Goal: Navigation & Orientation: Find specific page/section

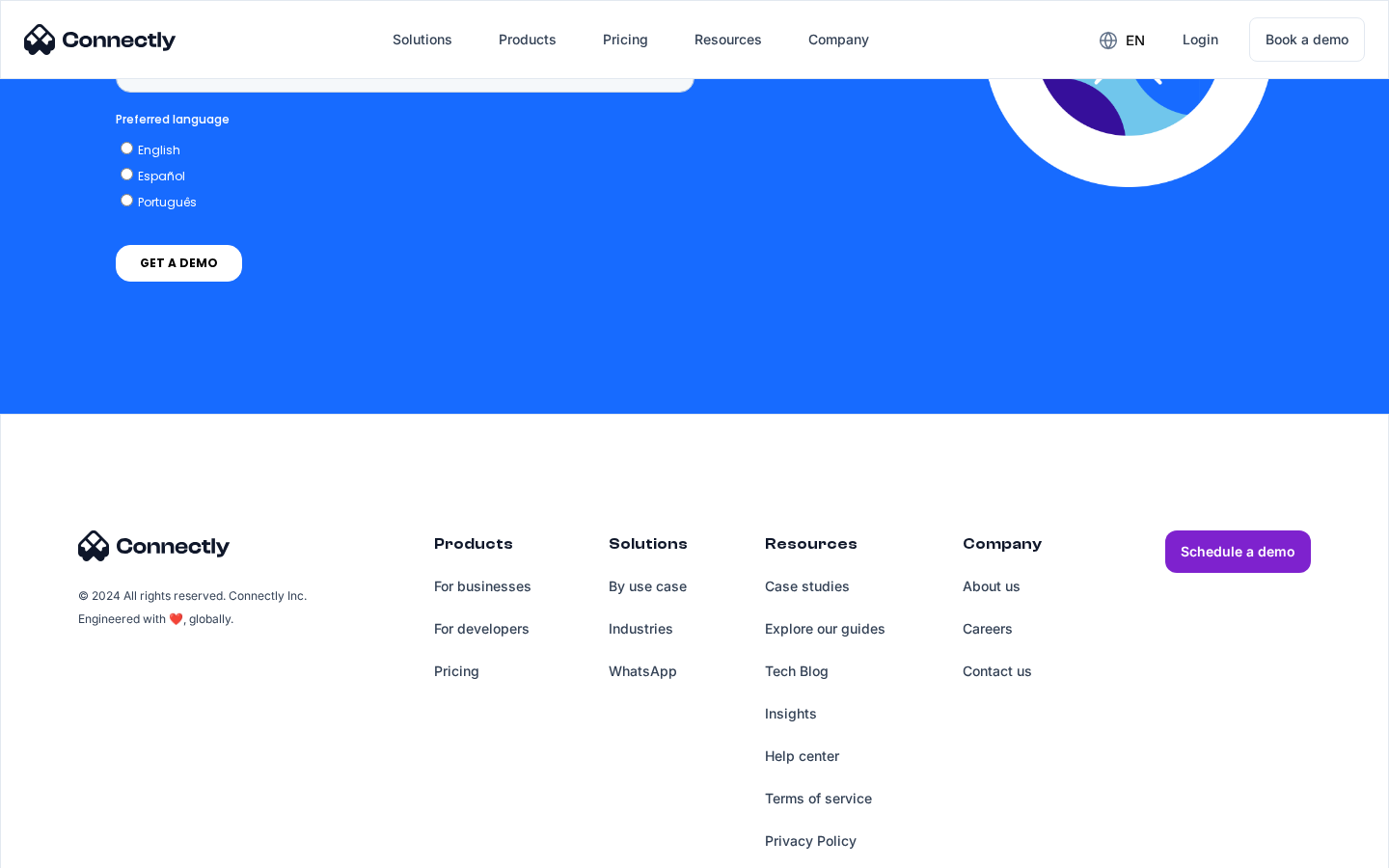
scroll to position [1444, 0]
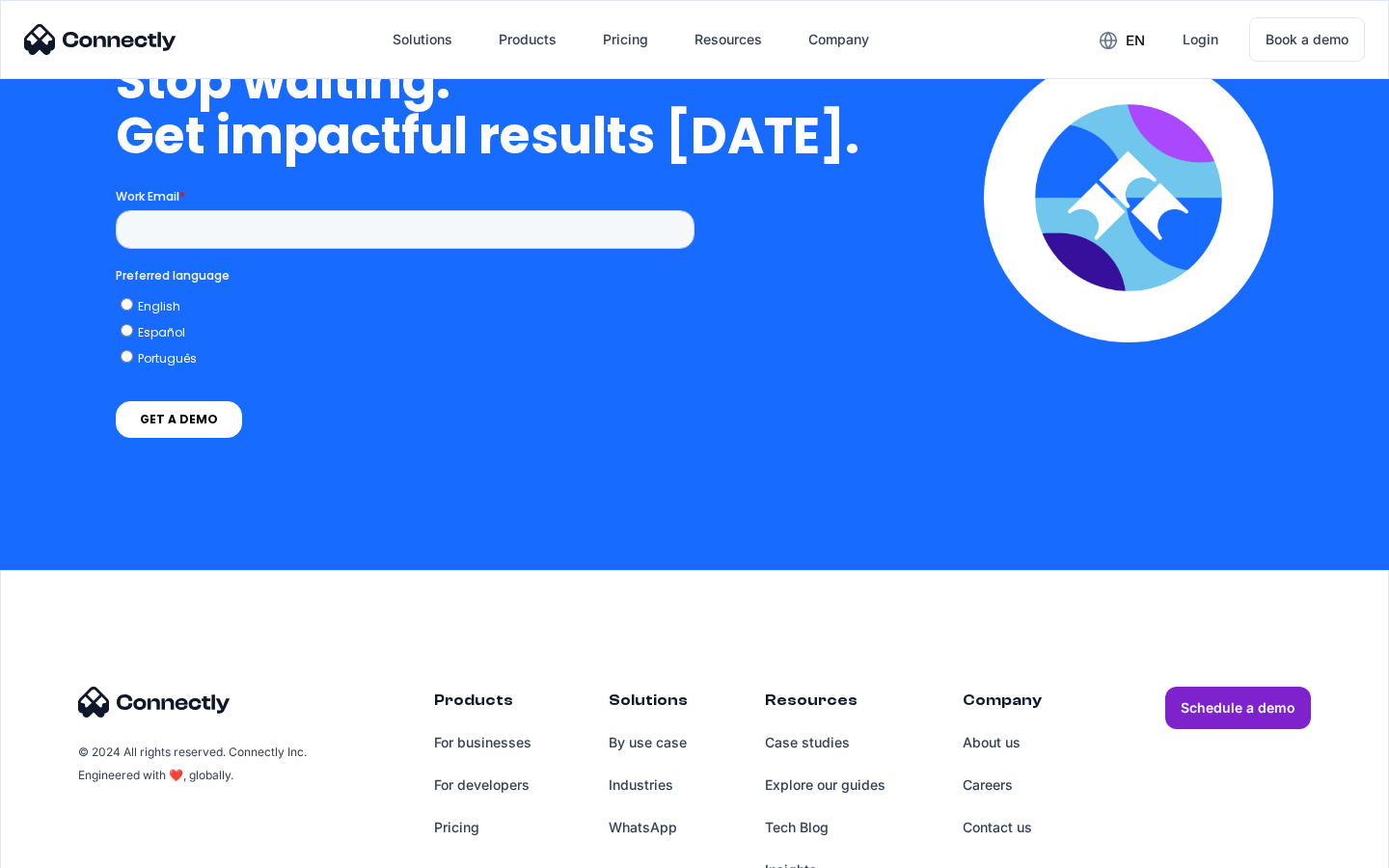
scroll to position [5605, 0]
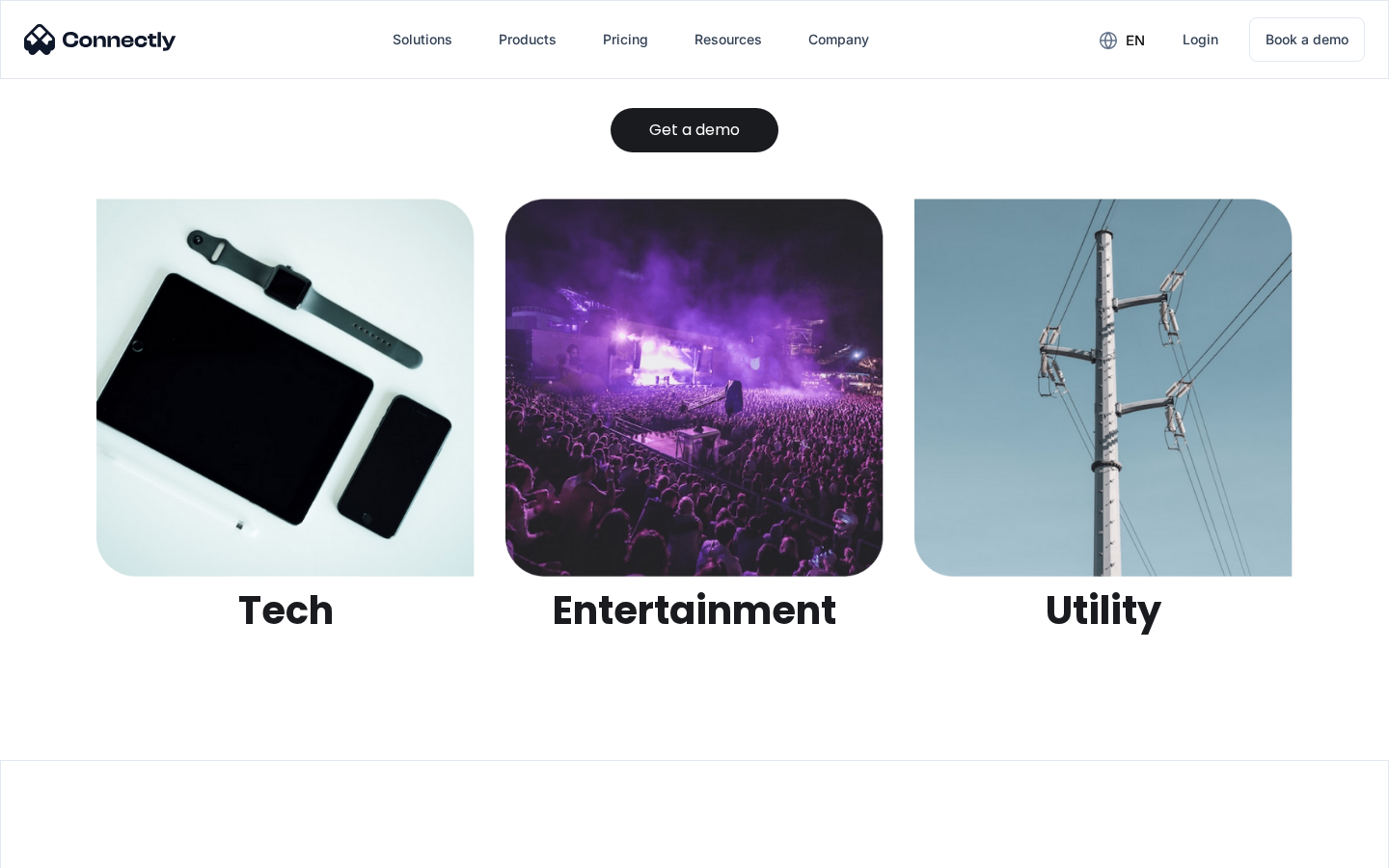
scroll to position [6082, 0]
